Goal: Transaction & Acquisition: Download file/media

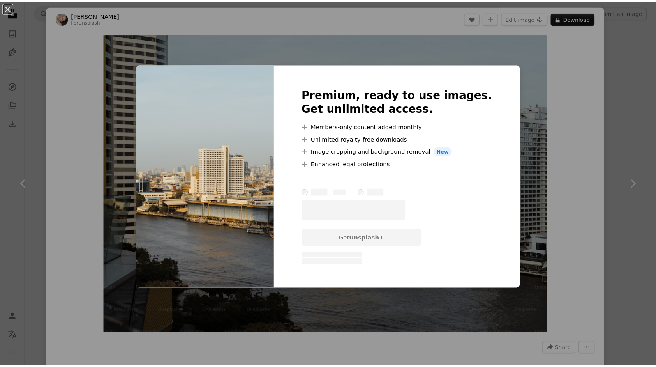
scroll to position [791, 0]
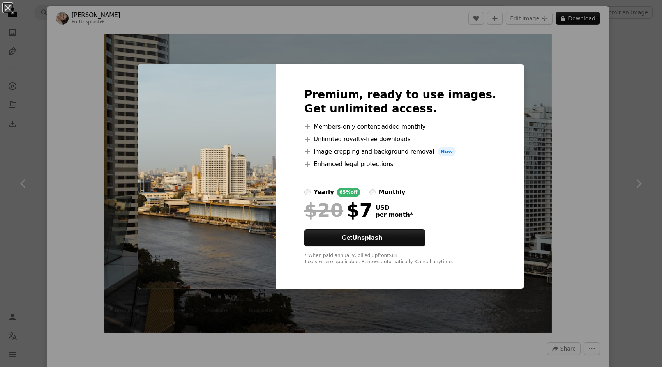
click at [513, 45] on div "An X shape Premium, ready to use images. Get unlimited access. A plus sign Memb…" at bounding box center [331, 183] width 662 height 367
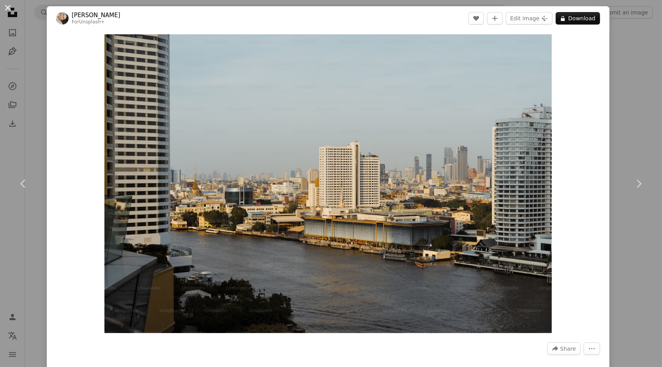
click at [8, 8] on button "An X shape" at bounding box center [7, 7] width 9 height 9
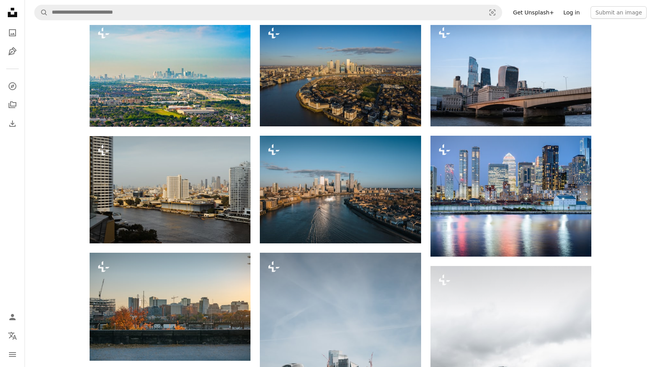
click at [581, 13] on link "Log in" at bounding box center [572, 12] width 26 height 12
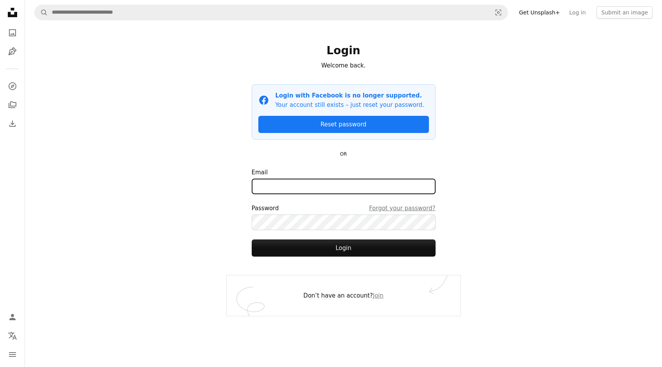
click at [370, 183] on input "Email" at bounding box center [344, 186] width 184 height 16
type input "**********"
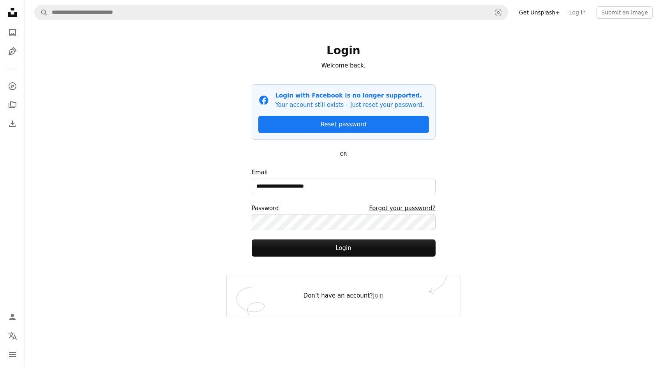
click at [425, 208] on link "Forgot your password?" at bounding box center [402, 207] width 66 height 9
